Goal: Navigation & Orientation: Find specific page/section

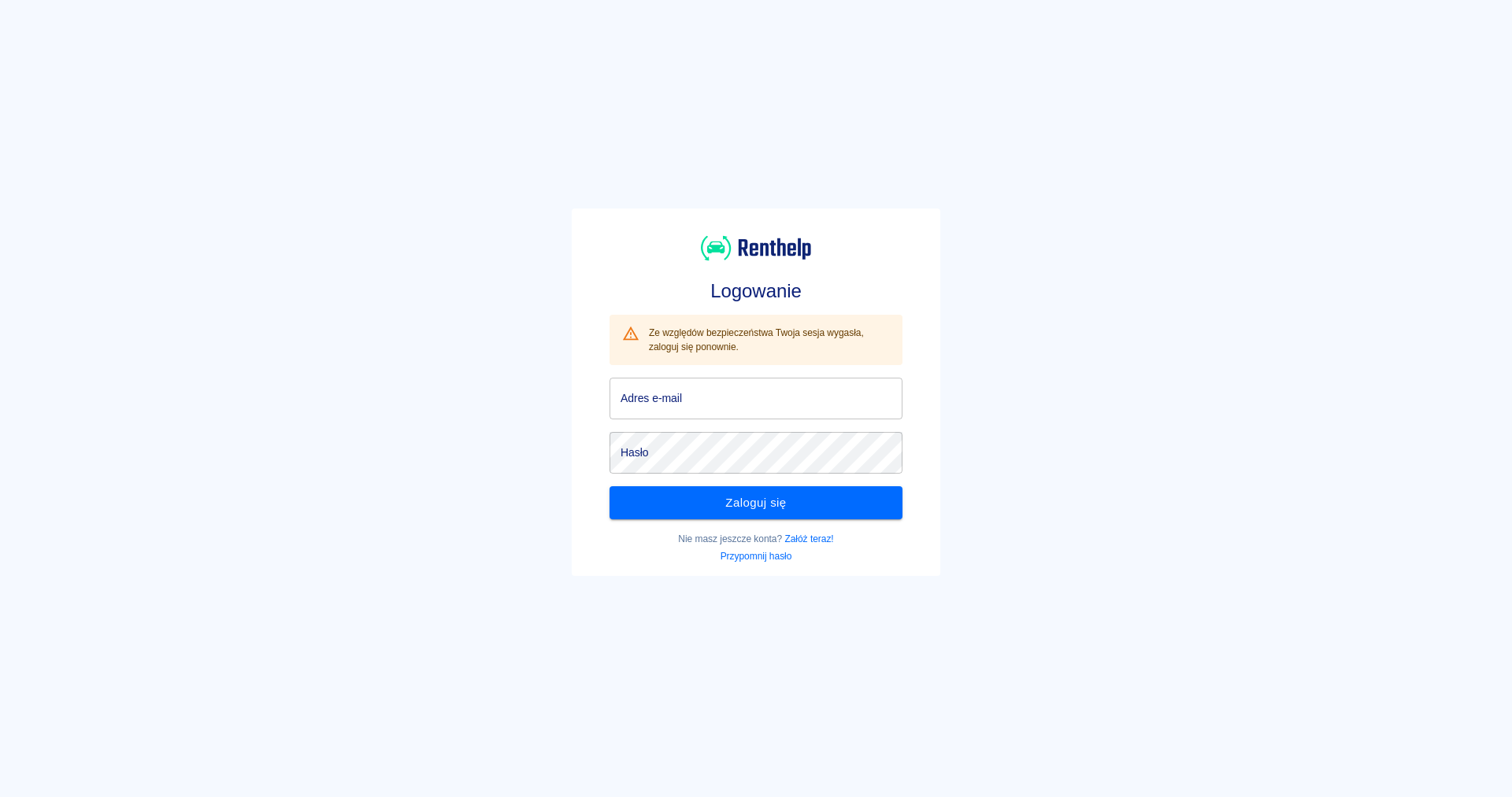
click at [838, 383] on input "Adres e-mail" at bounding box center [756, 399] width 293 height 42
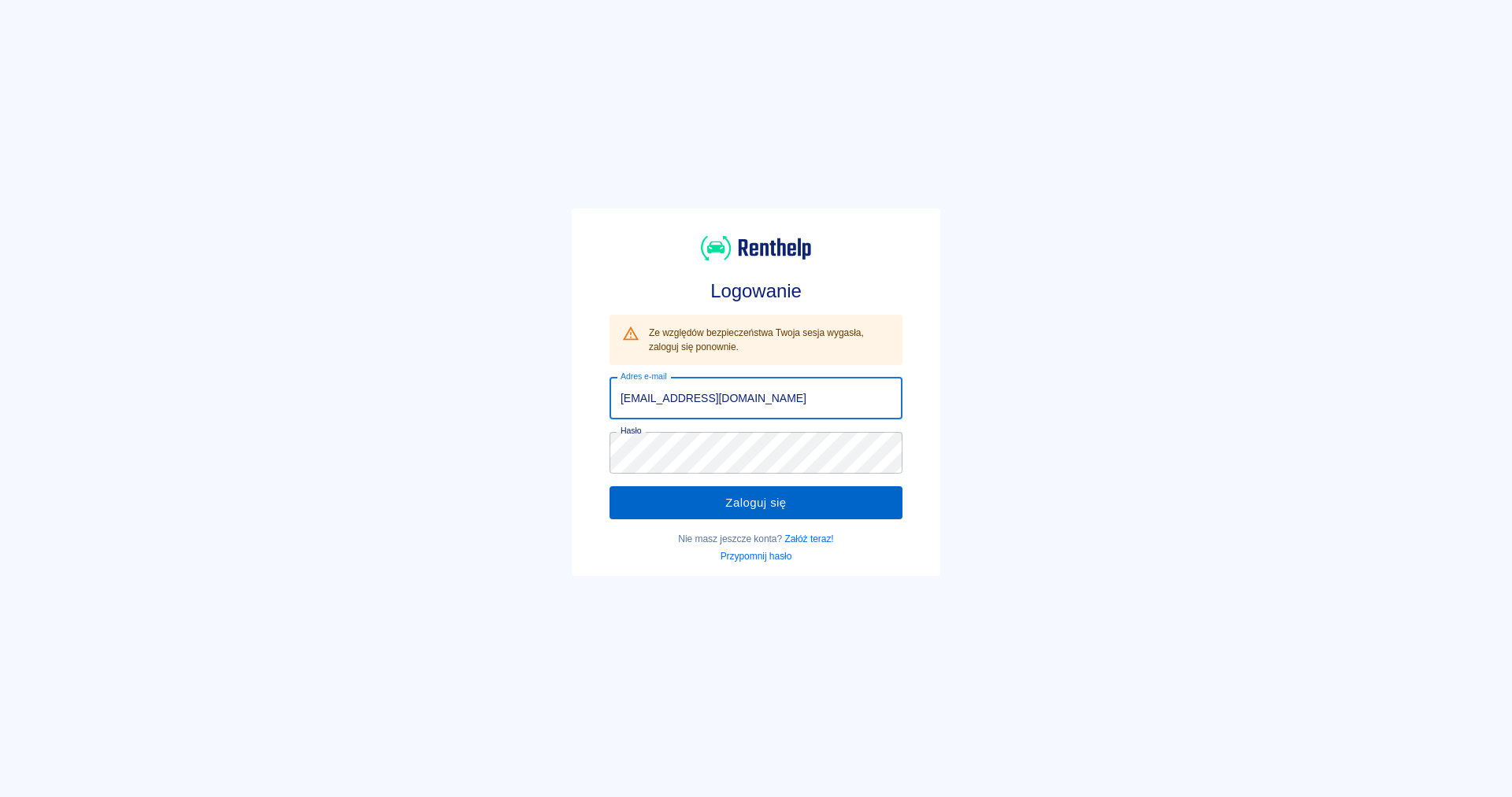
type input "[EMAIL_ADDRESS][DOMAIN_NAME]"
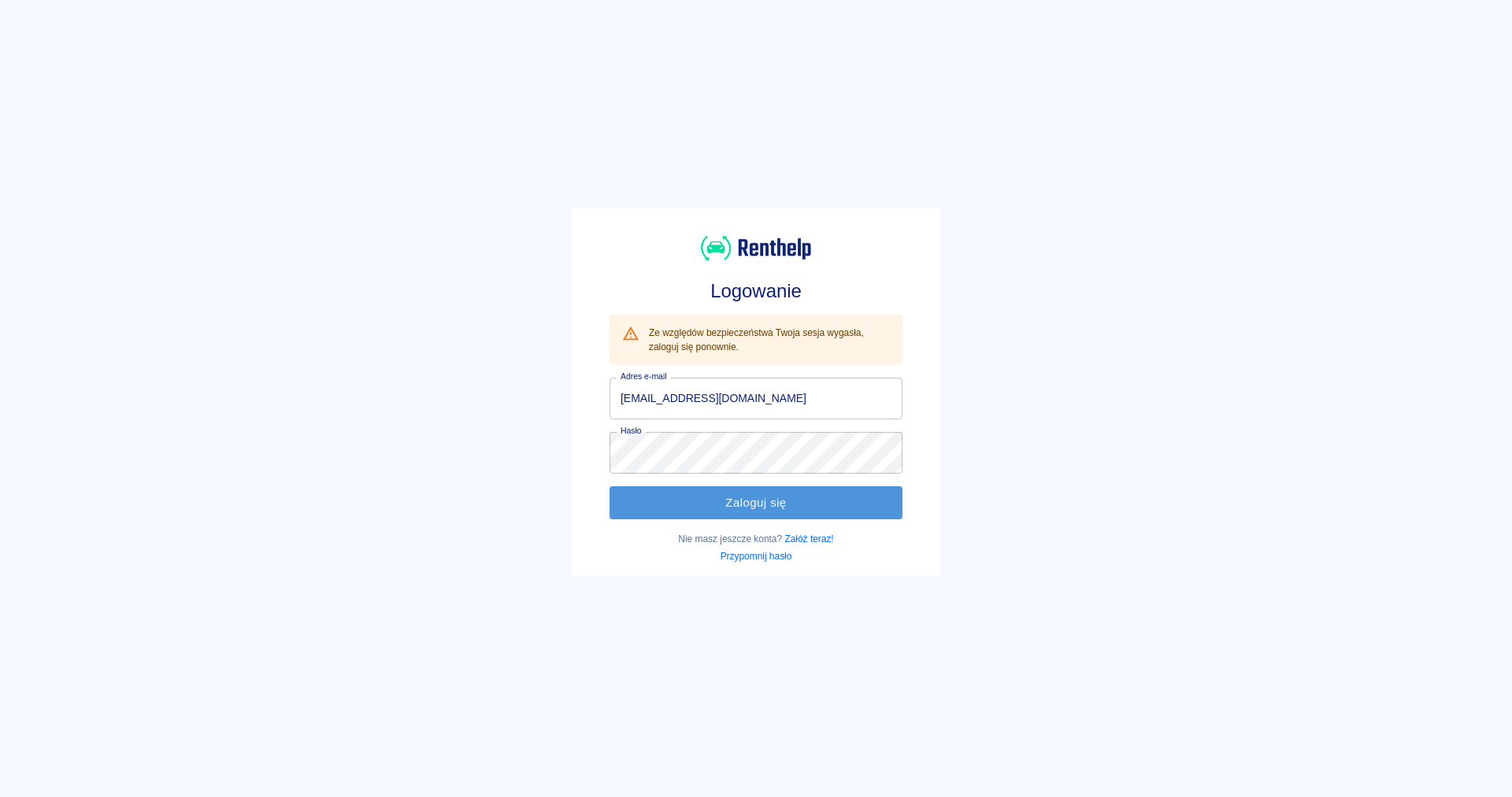
click at [809, 511] on button "Zaloguj się" at bounding box center [756, 503] width 293 height 33
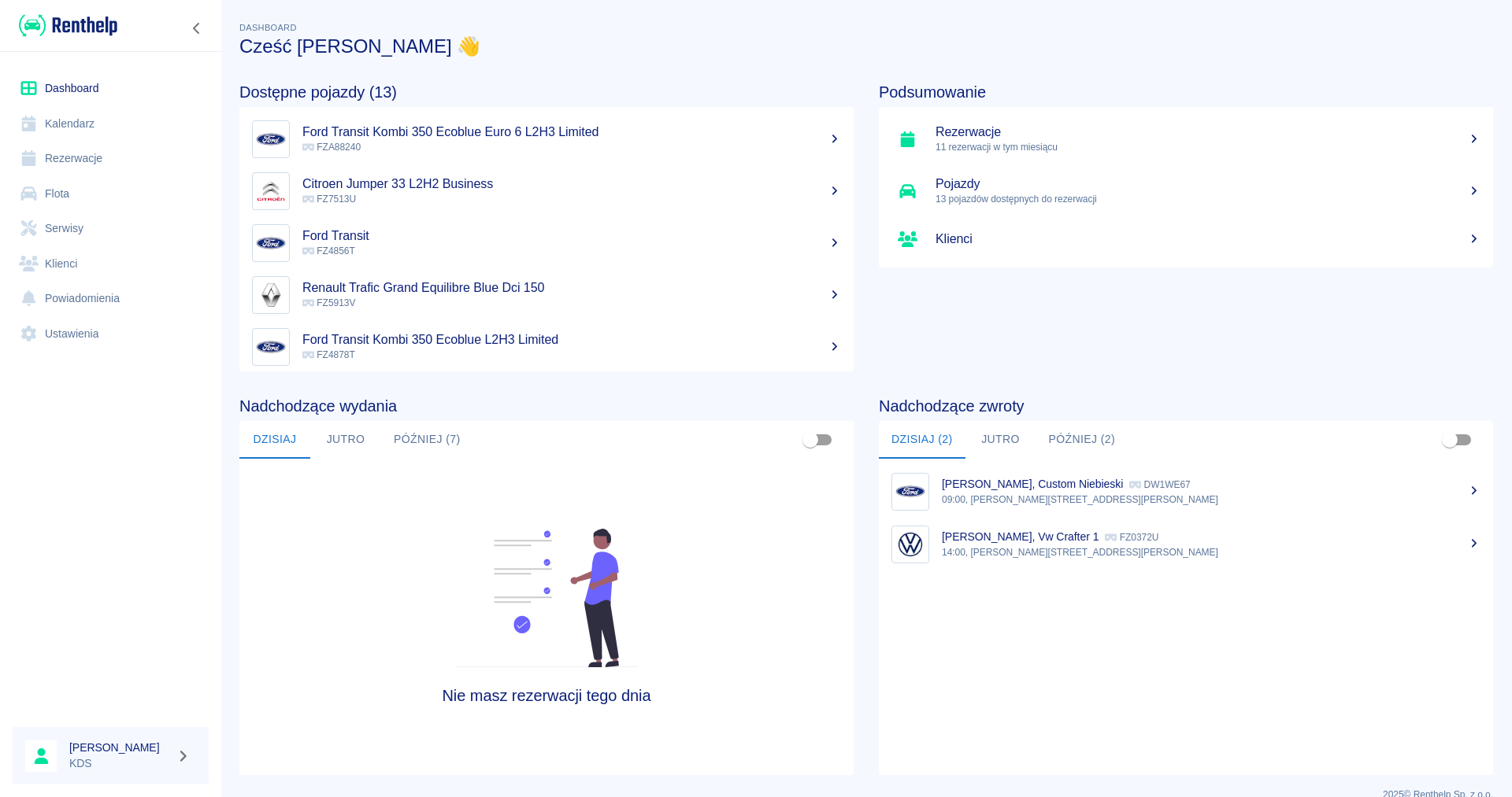
click at [82, 124] on link "Kalendarz" at bounding box center [110, 124] width 196 height 36
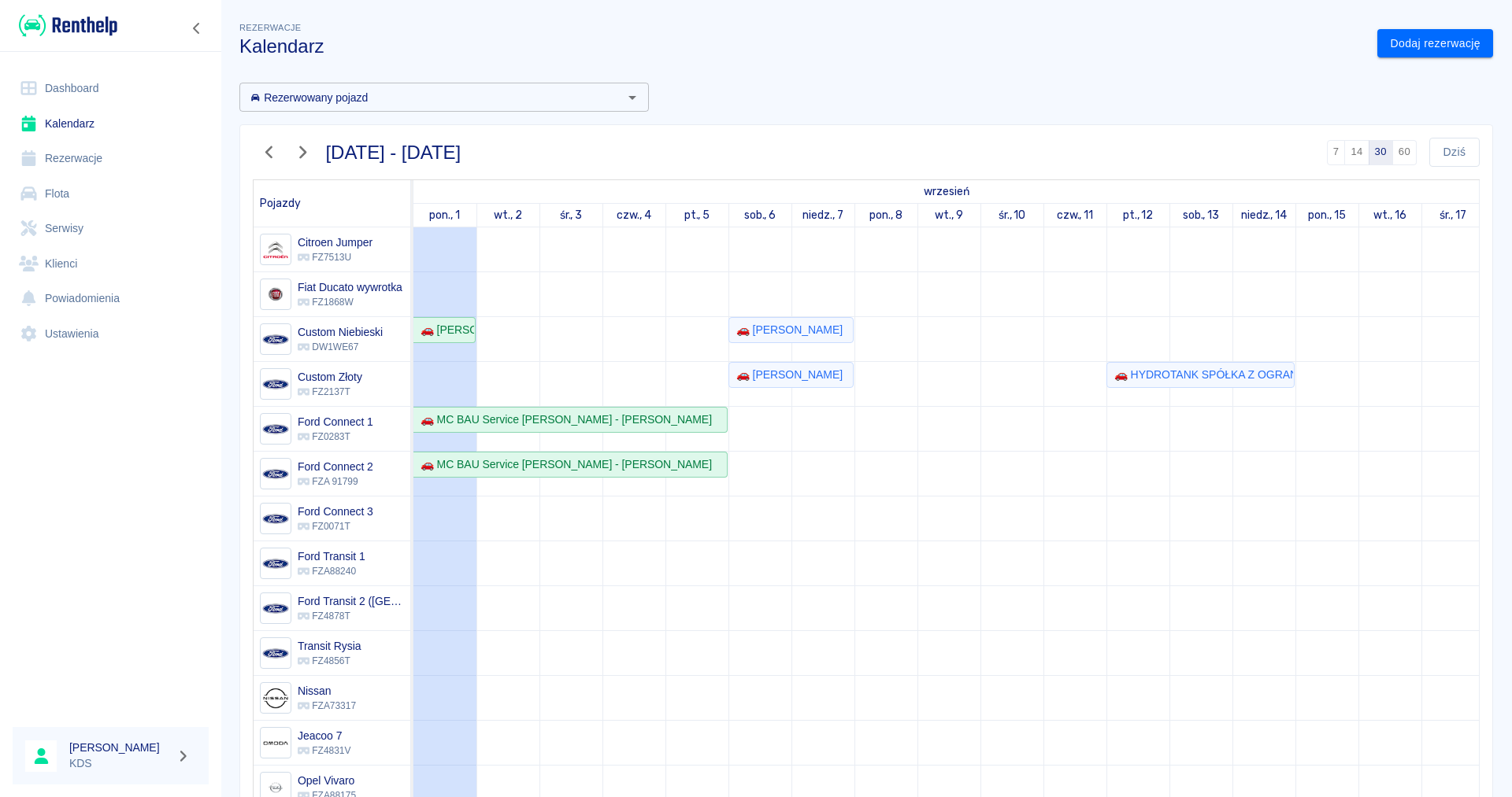
click at [274, 148] on icon "button" at bounding box center [268, 152] width 20 height 17
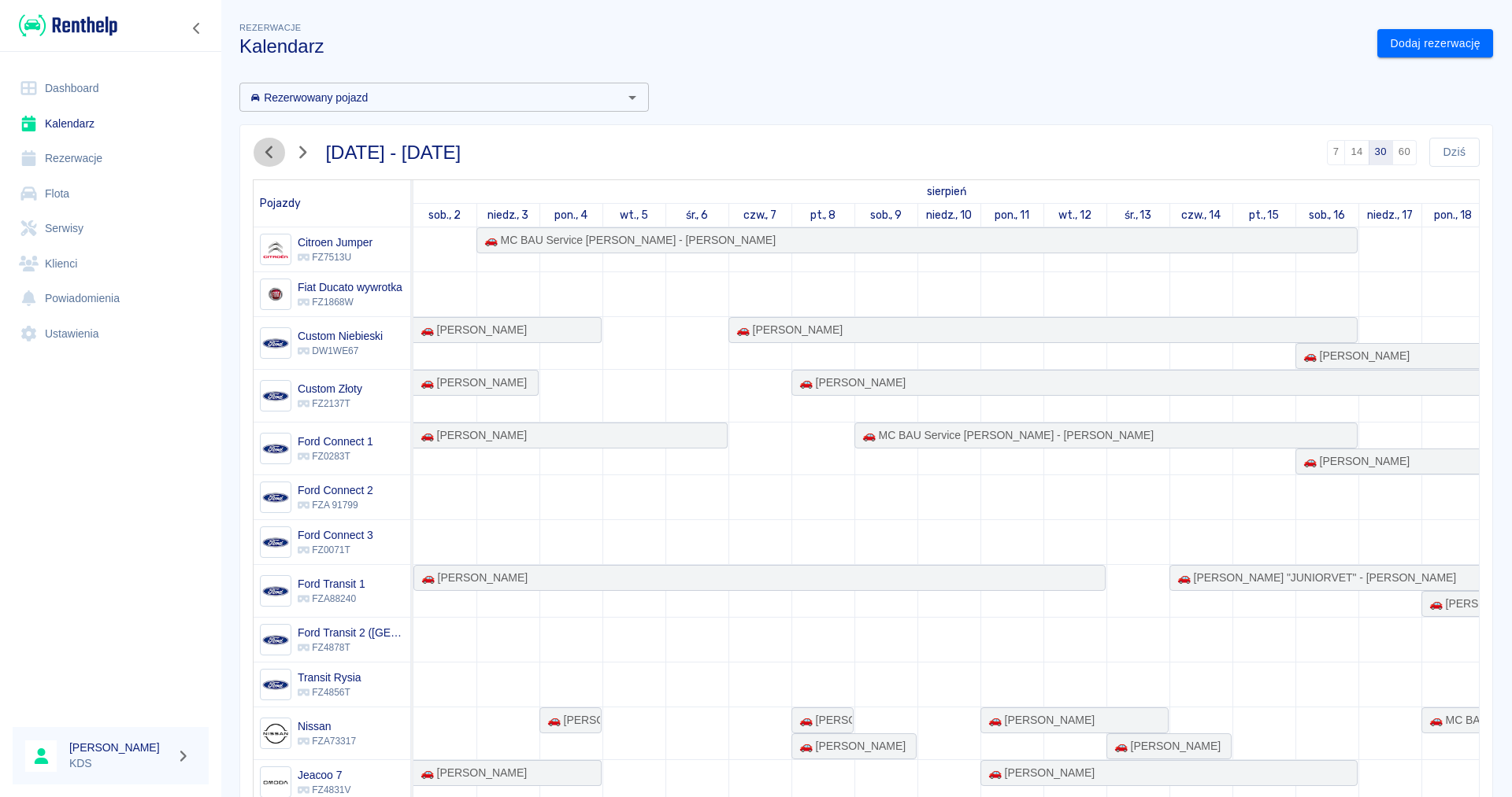
click at [274, 148] on icon "button" at bounding box center [268, 152] width 20 height 17
